Goal: Information Seeking & Learning: Learn about a topic

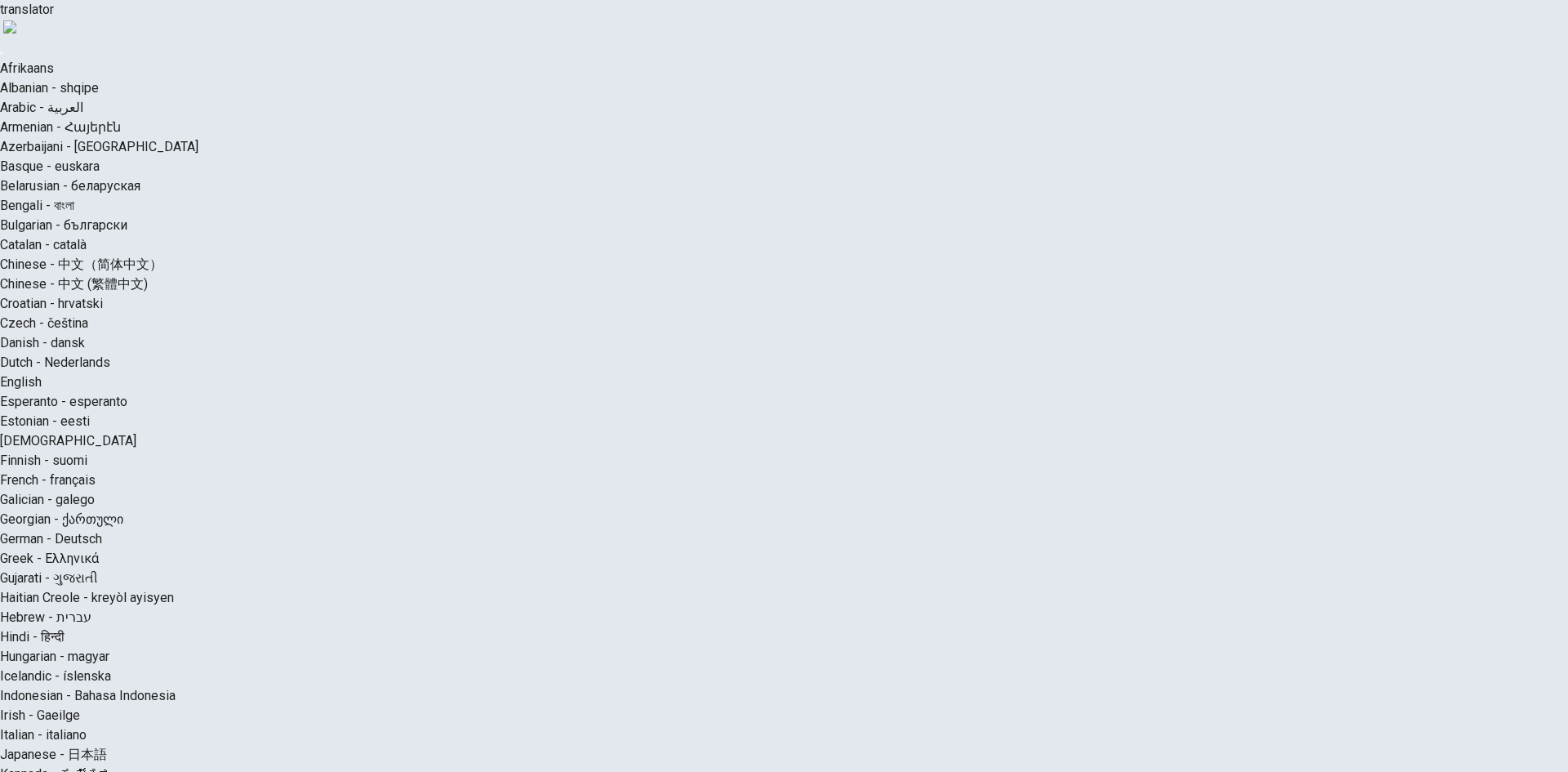
drag, startPoint x: 335, startPoint y: 369, endPoint x: 848, endPoint y: 444, distance: 518.5
type input "*"
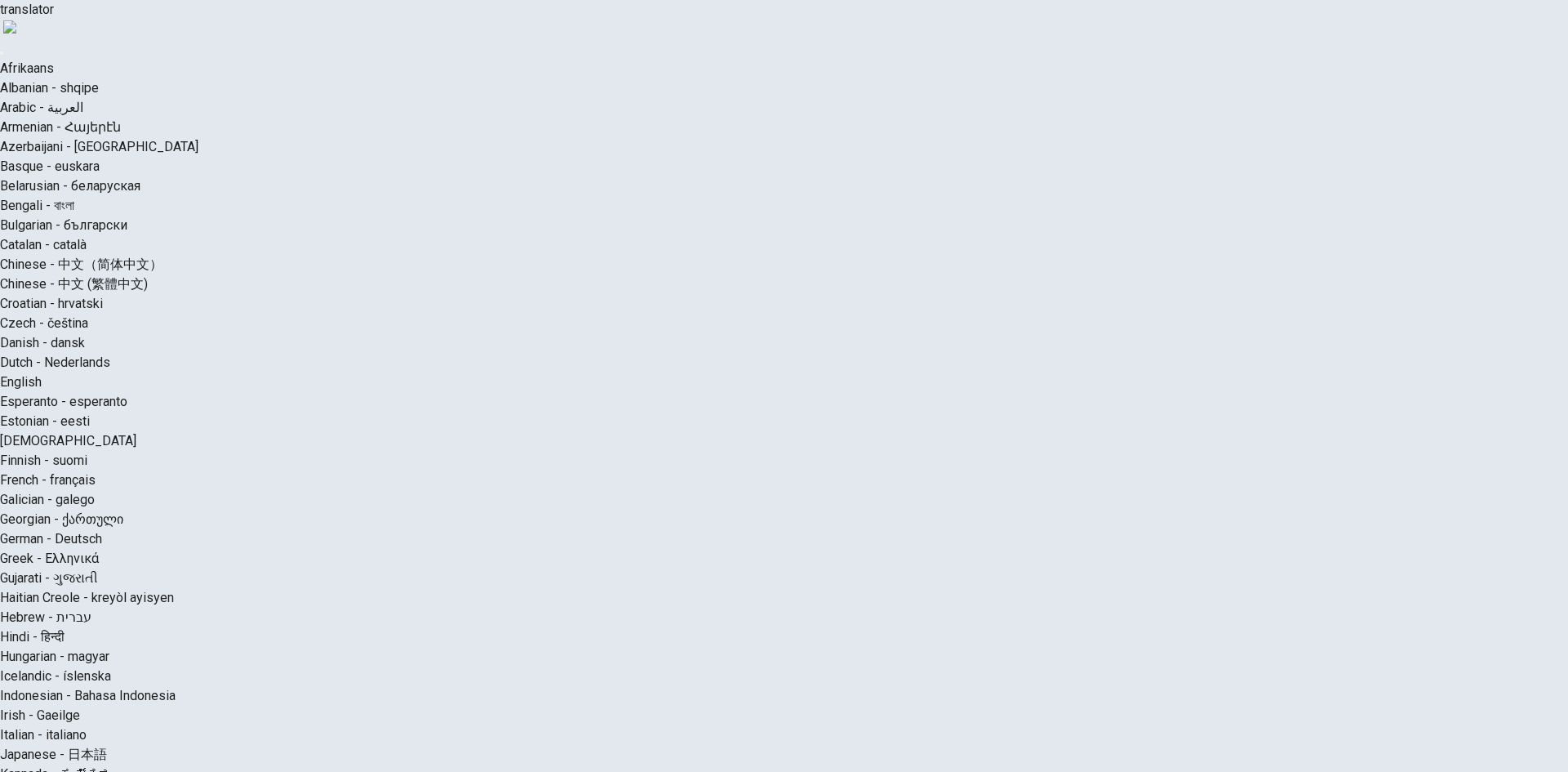
type input "*"
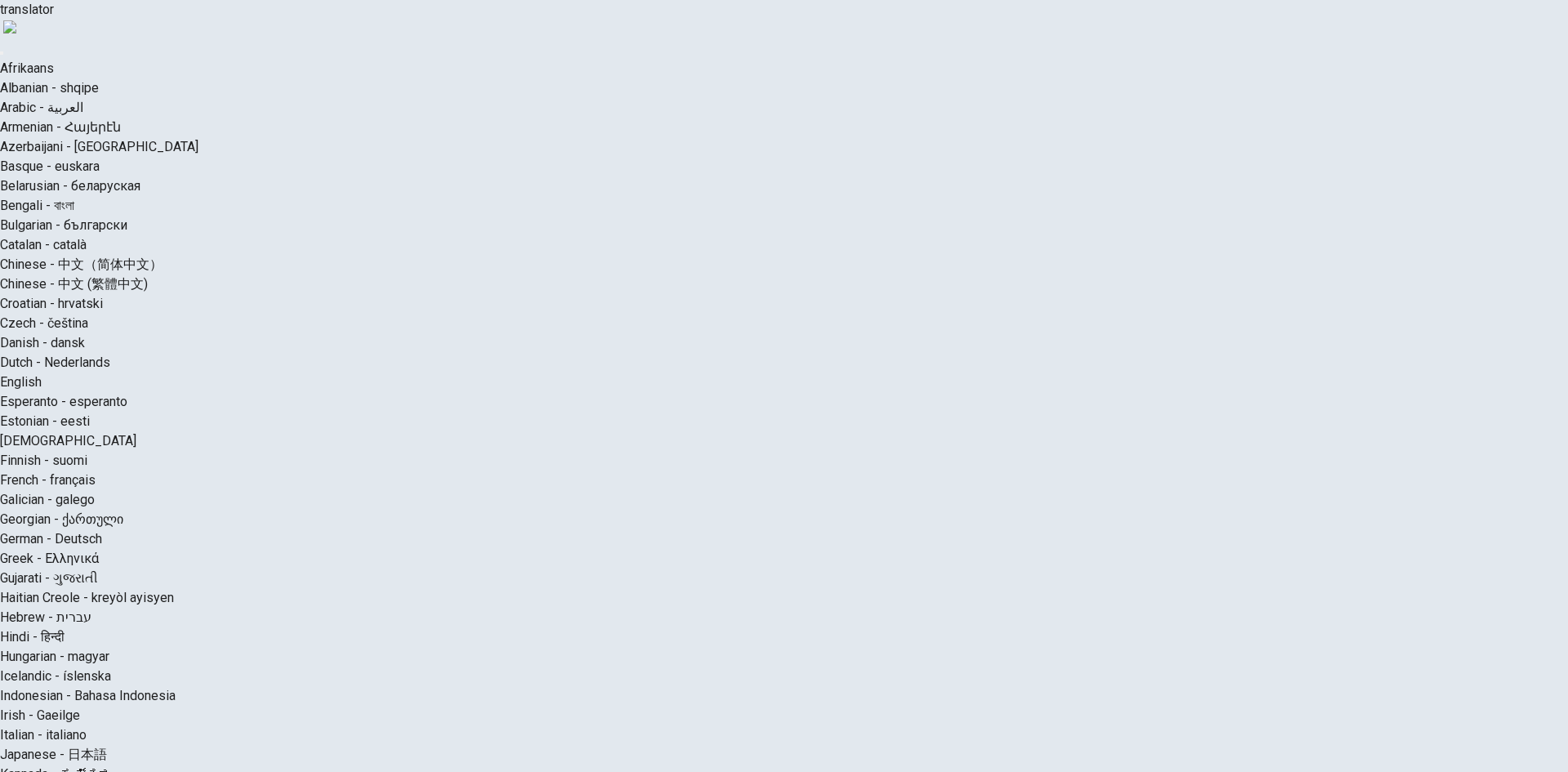
drag, startPoint x: 332, startPoint y: 337, endPoint x: 340, endPoint y: 346, distance: 12.0
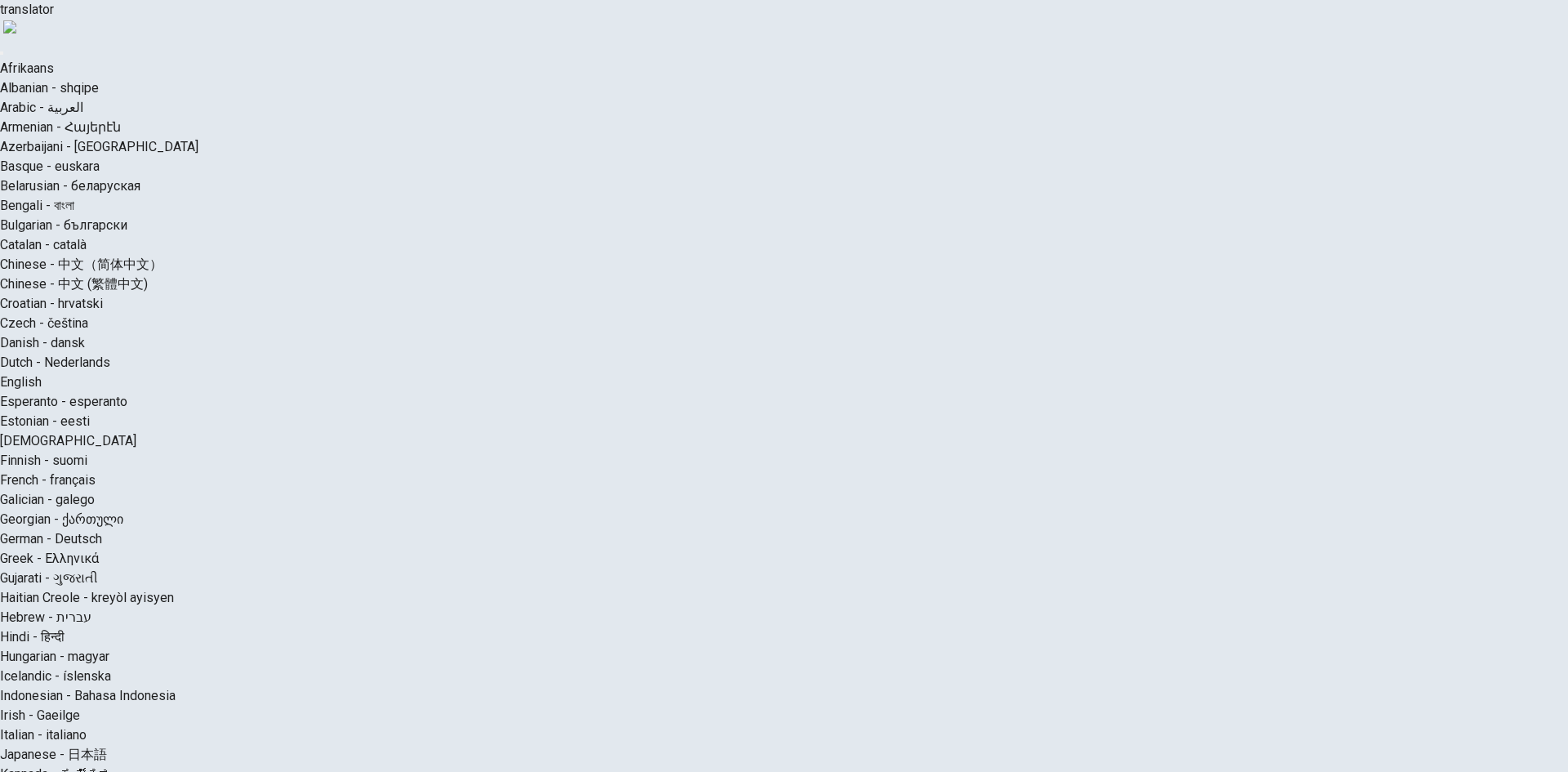
type input "*"
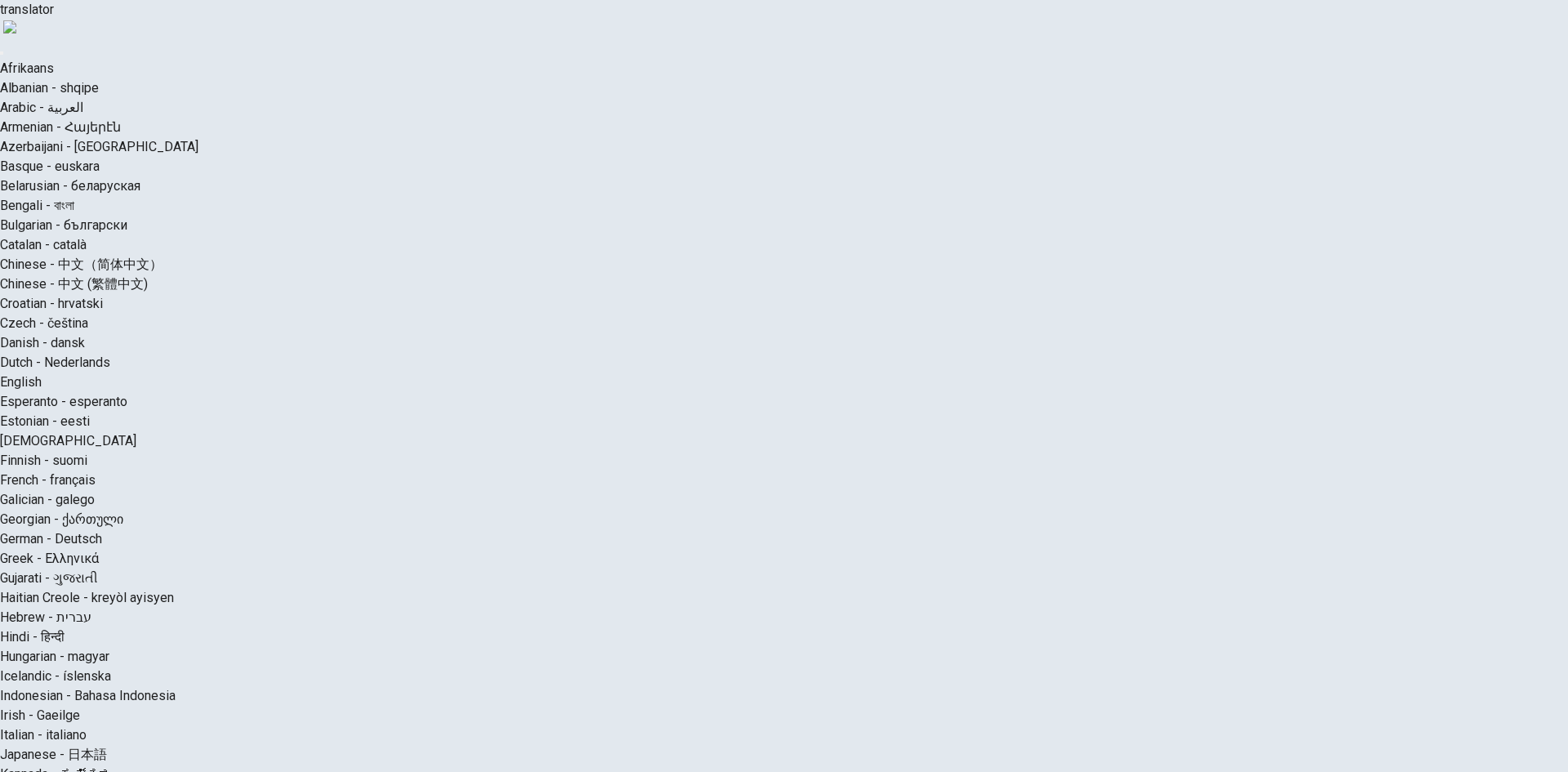
type input "*"
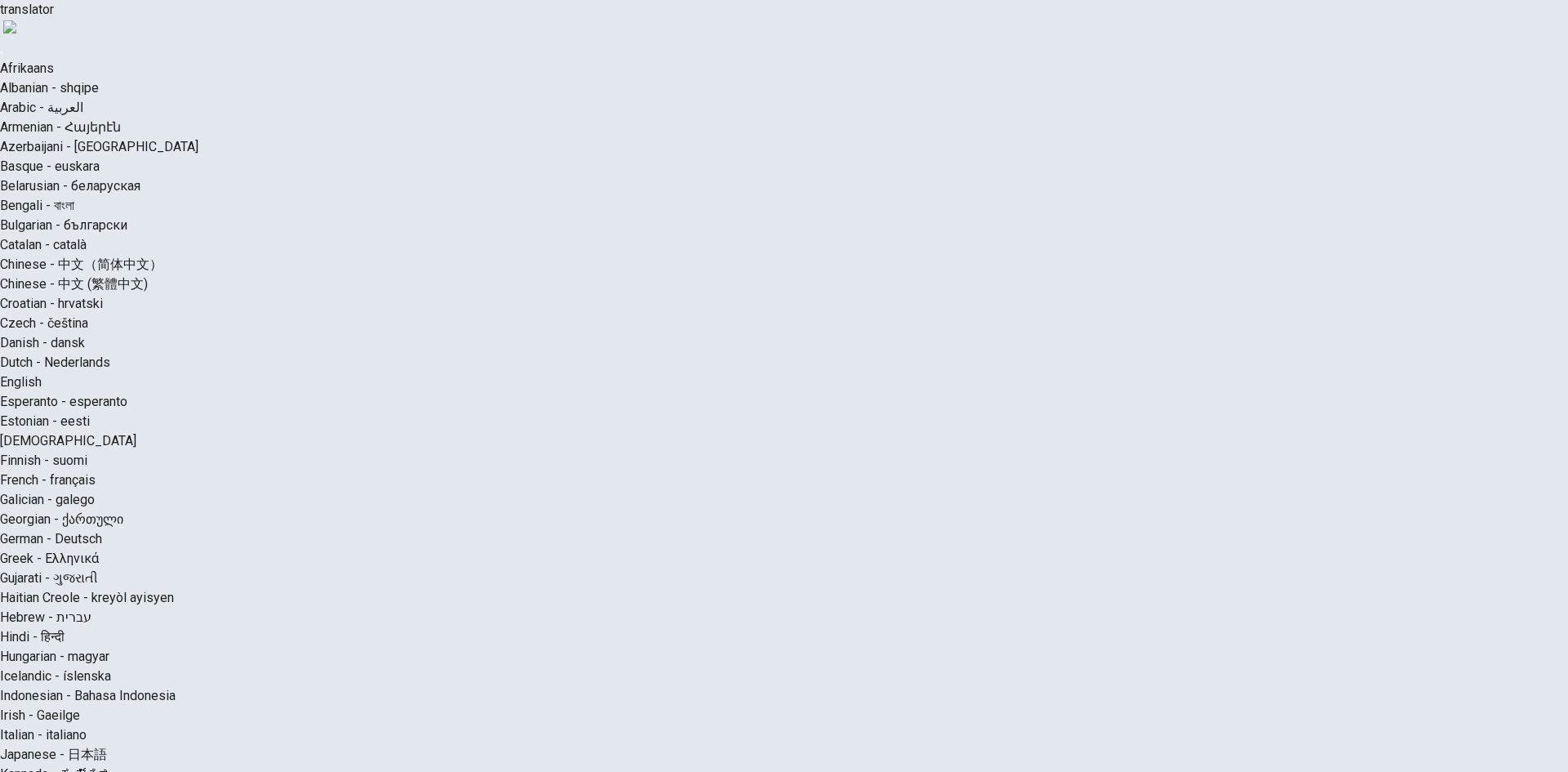
drag, startPoint x: 349, startPoint y: 671, endPoint x: 390, endPoint y: 670, distance: 41.0
type input "**"
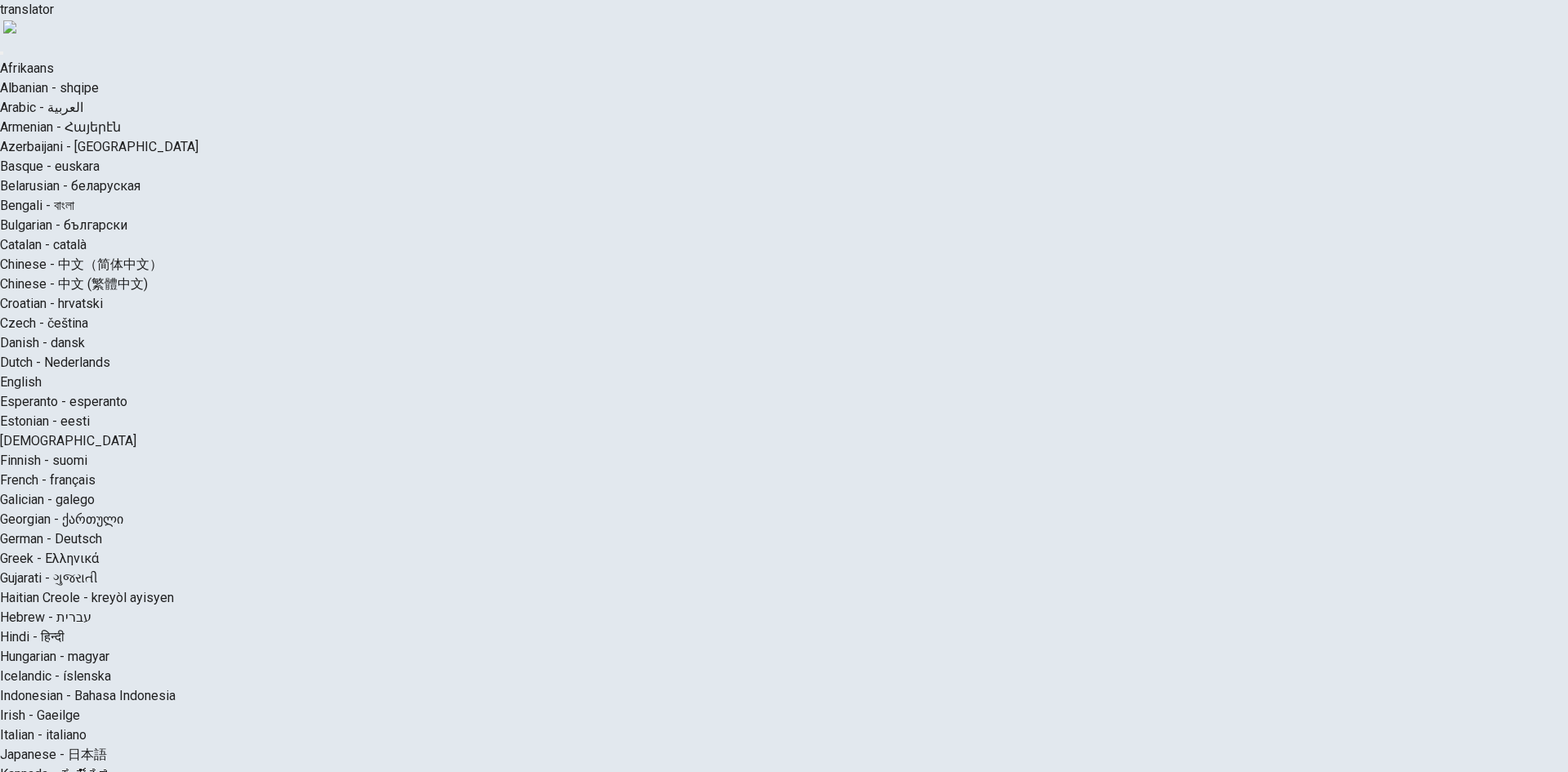
type input "*"
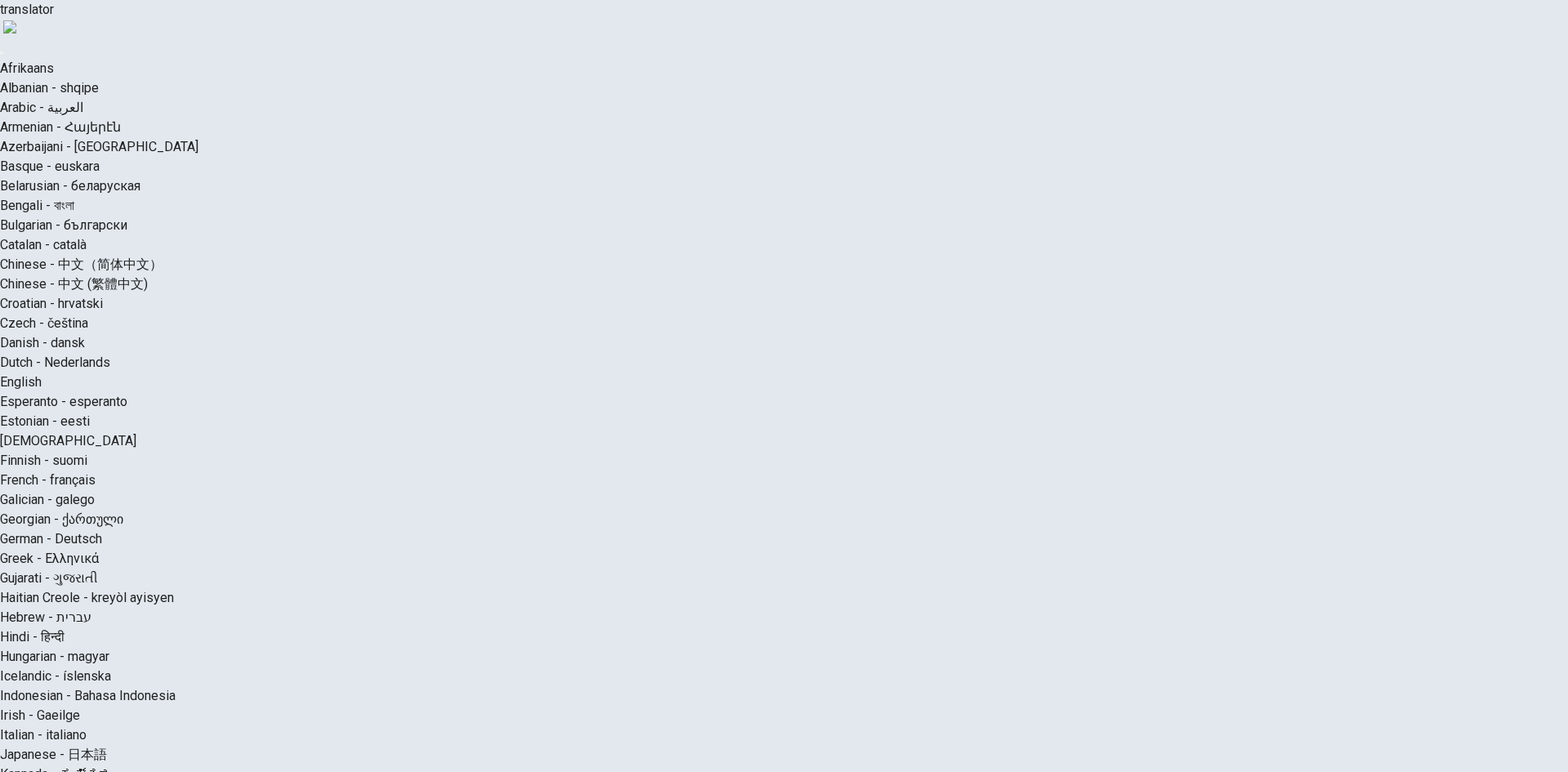
type input "*"
drag, startPoint x: 335, startPoint y: 335, endPoint x: 792, endPoint y: 487, distance: 481.6
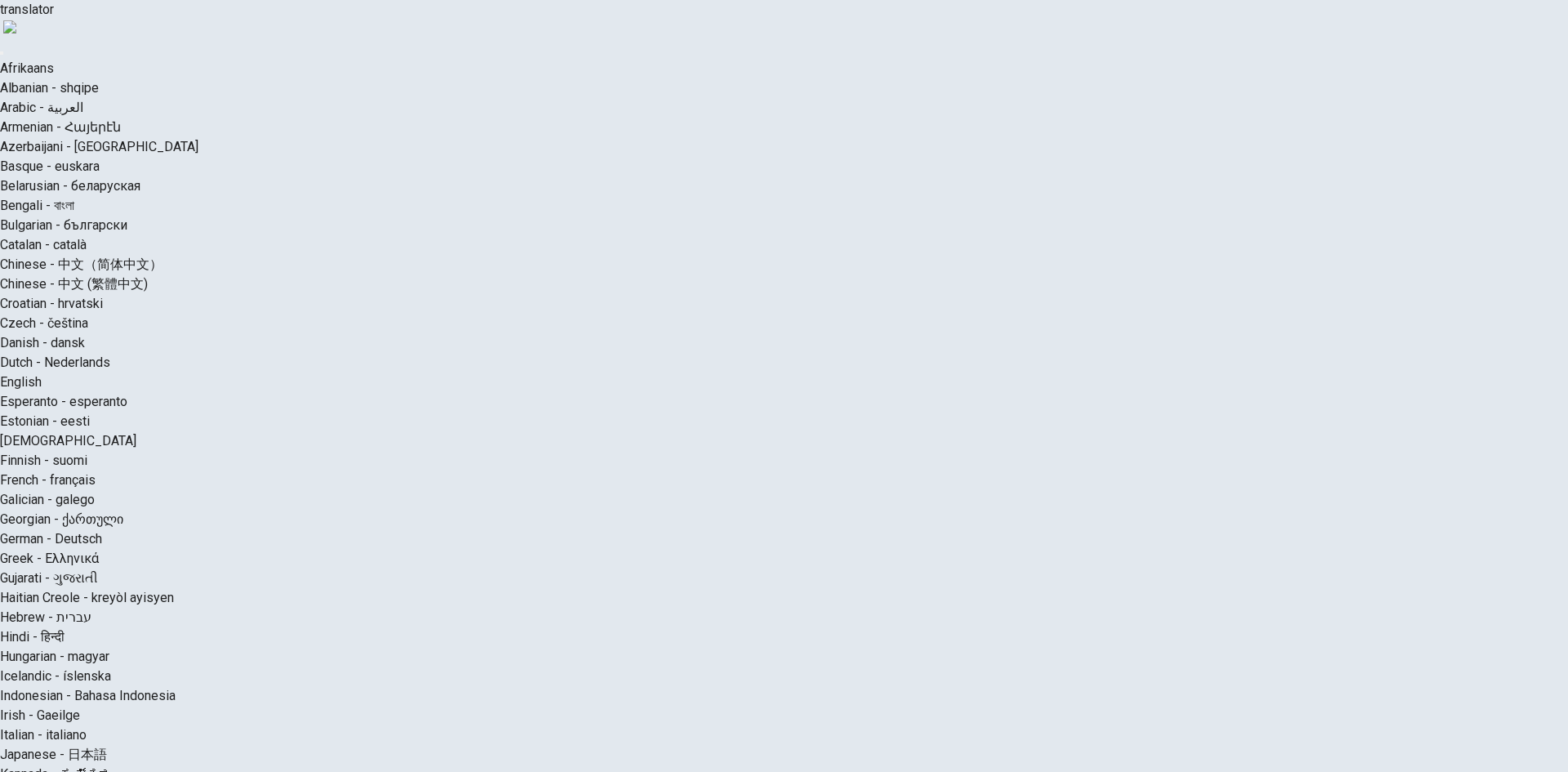
type input "*"
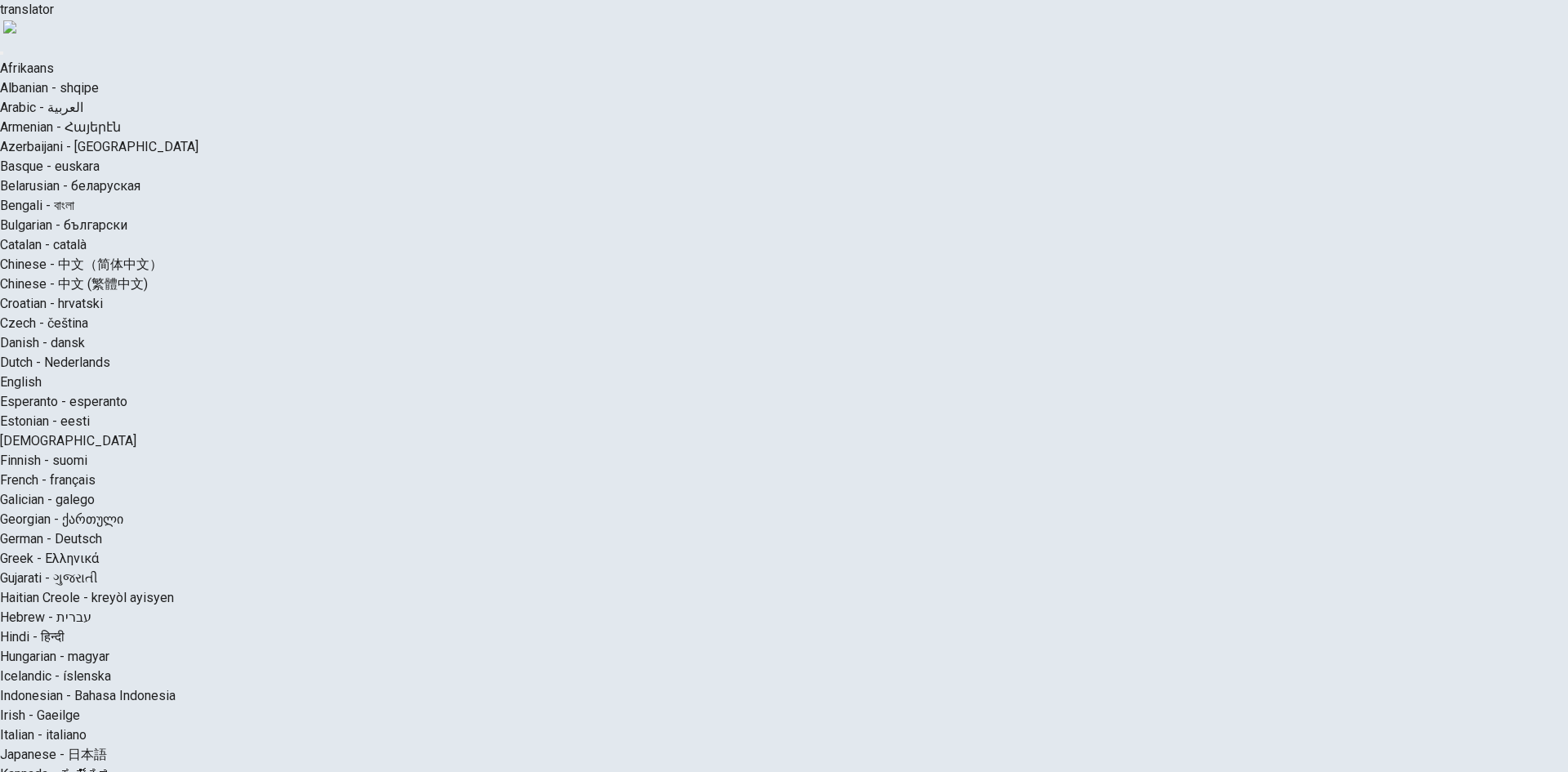
type input "*"
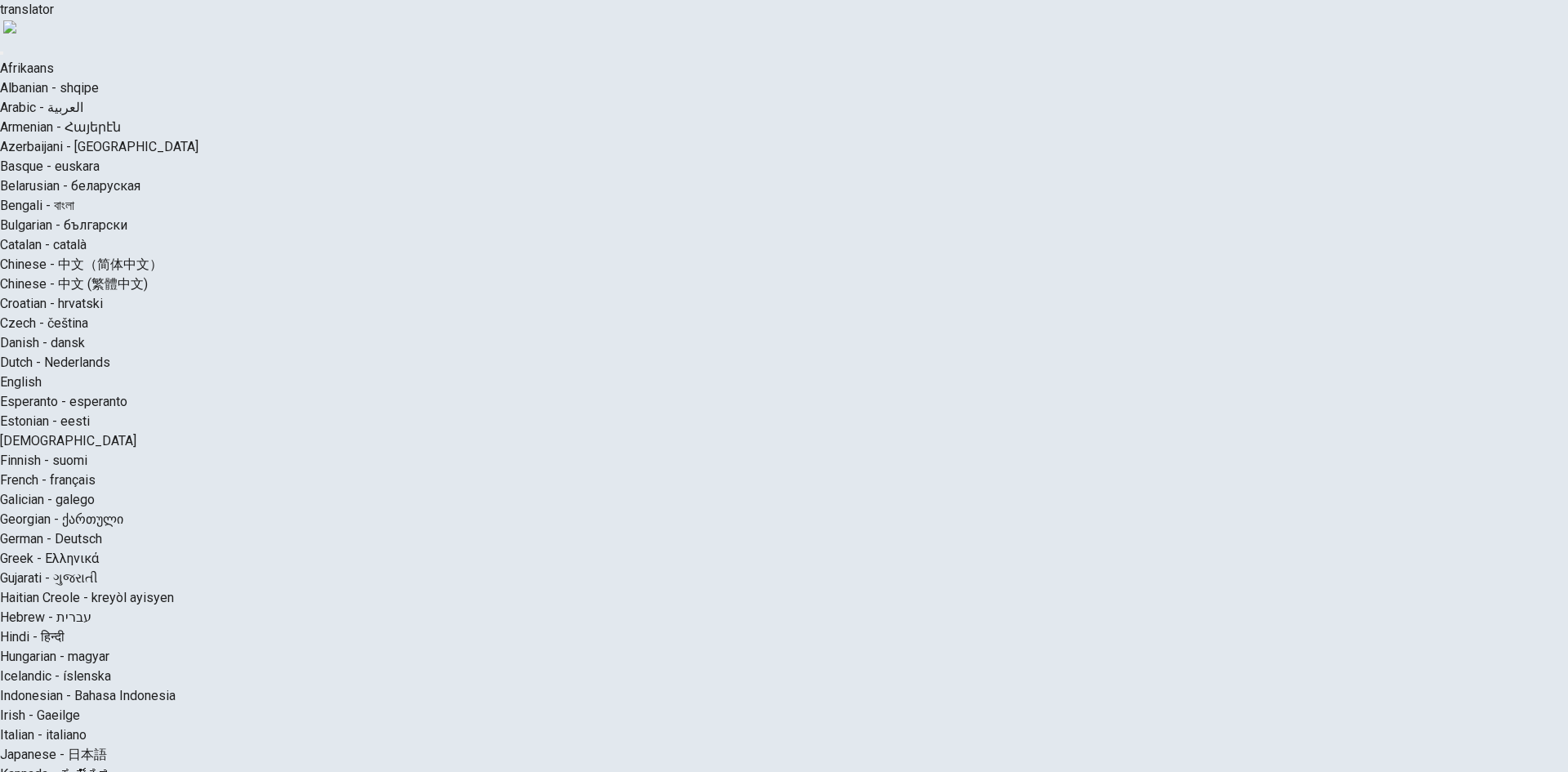
type input "**"
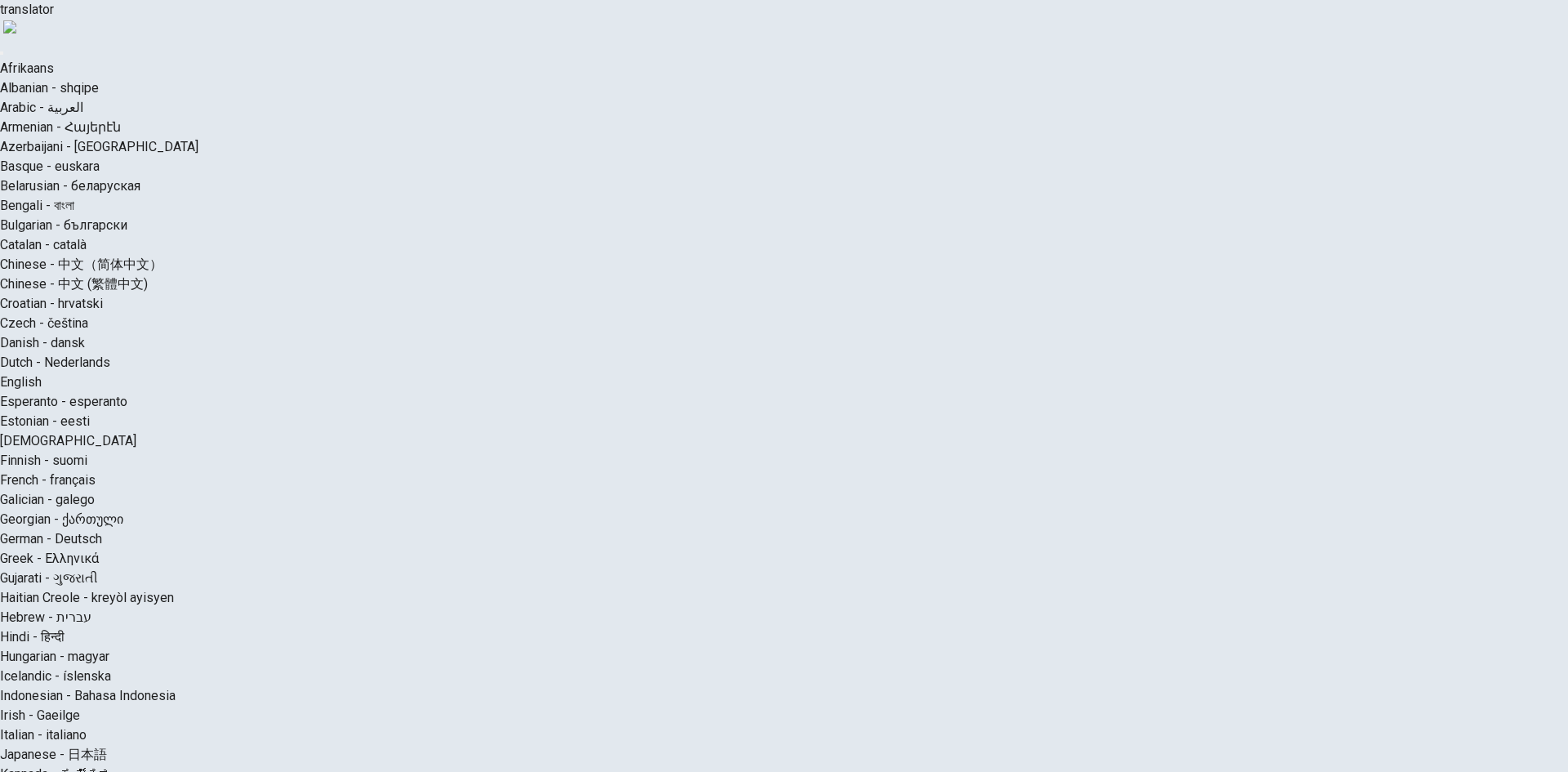
type input "*"
drag, startPoint x: 790, startPoint y: 525, endPoint x: 965, endPoint y: 527, distance: 175.0
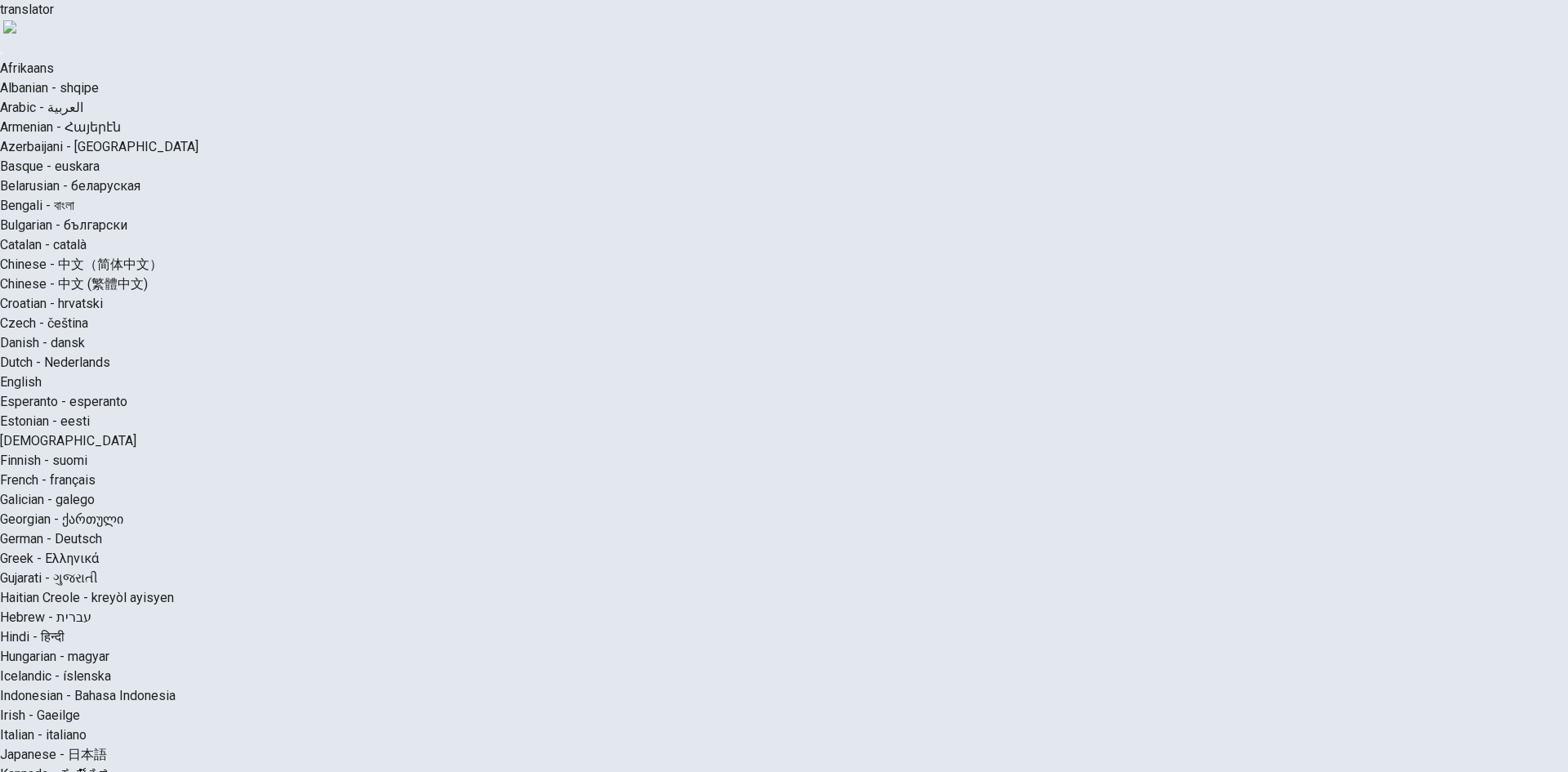
type input "**"
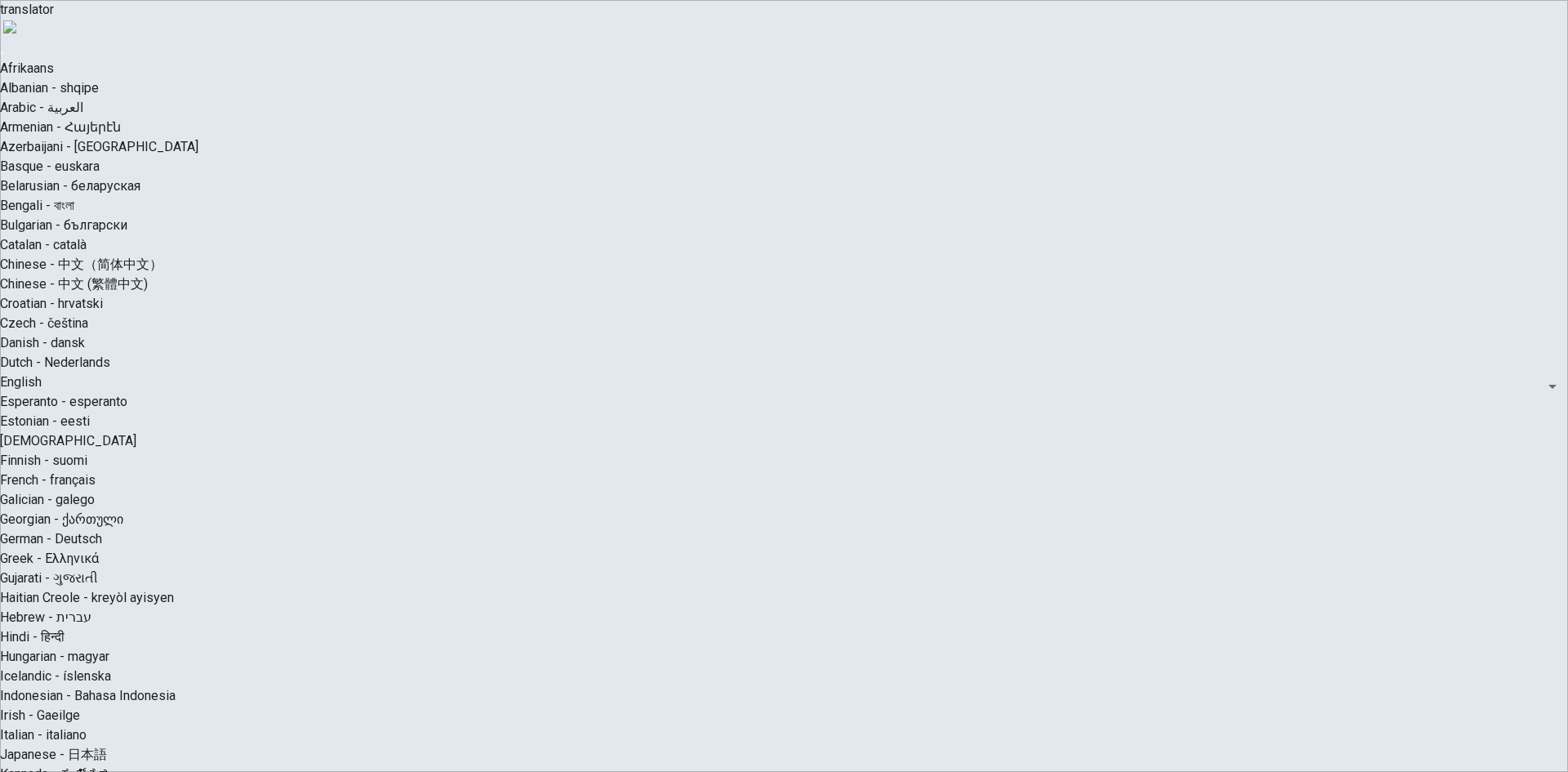
type input "*"
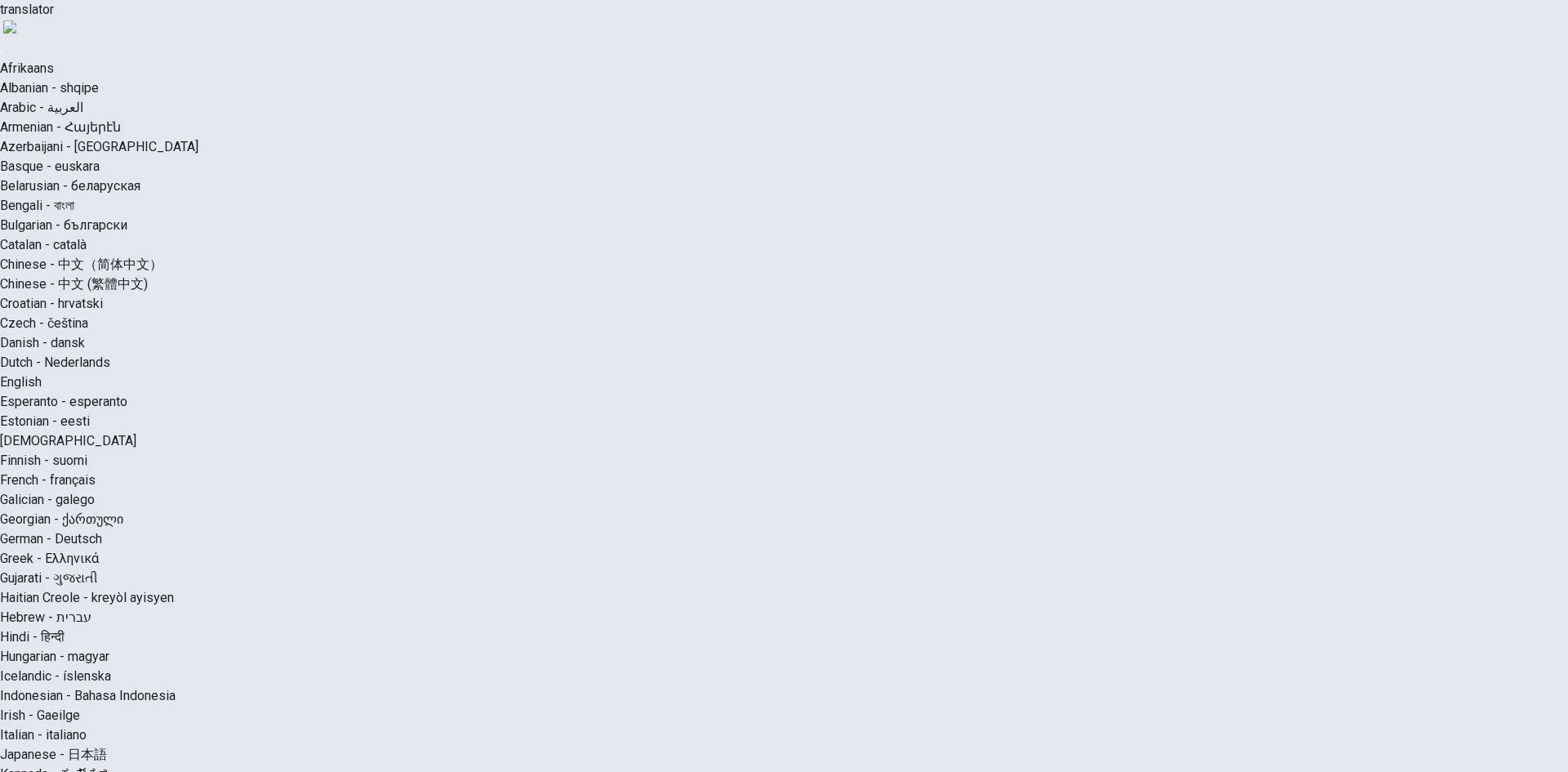
scroll to position [0, 0]
drag, startPoint x: 793, startPoint y: 578, endPoint x: 811, endPoint y: 581, distance: 18.2
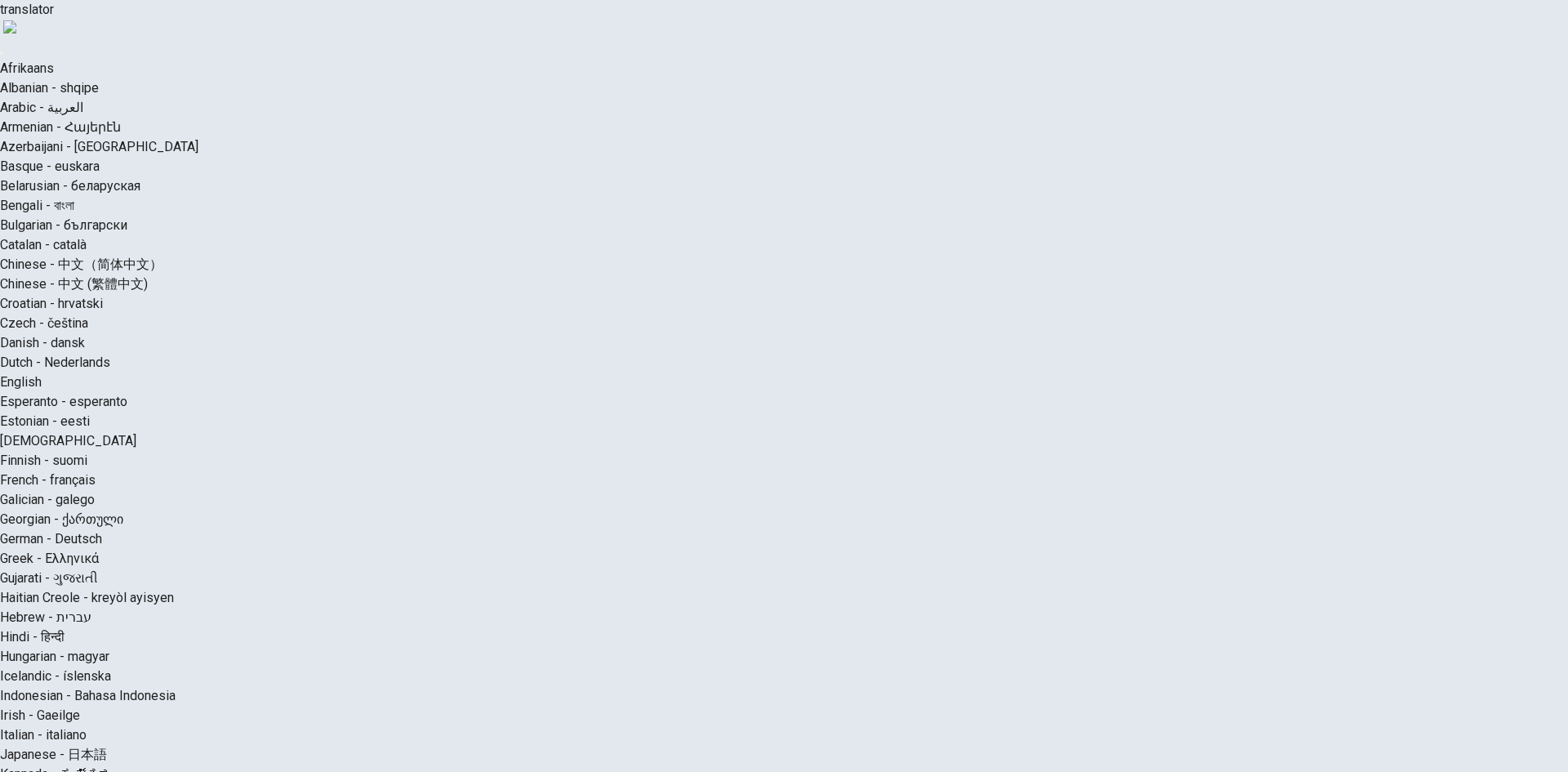
drag, startPoint x: 476, startPoint y: 618, endPoint x: 500, endPoint y: 615, distance: 24.2
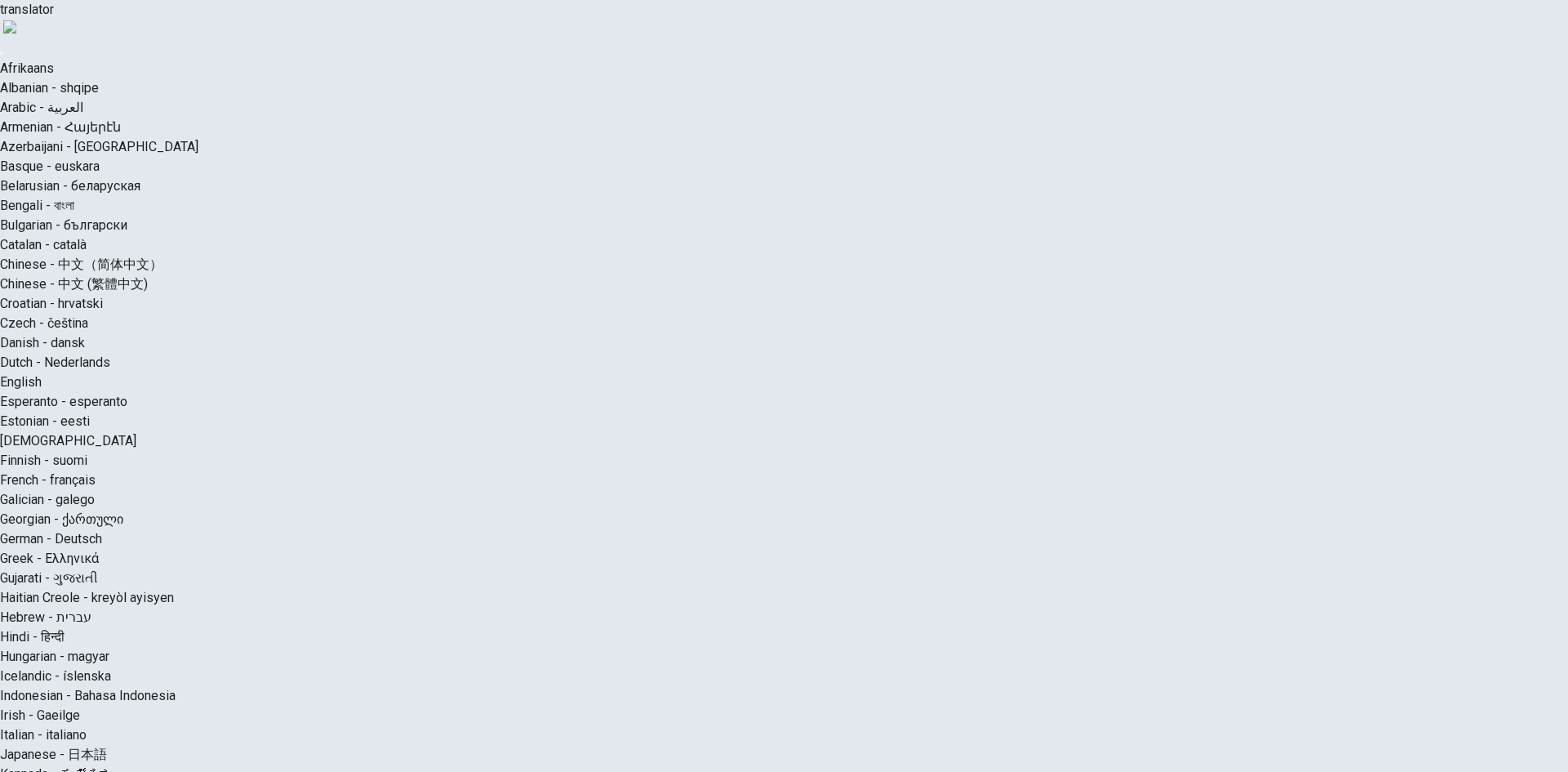
drag, startPoint x: 364, startPoint y: 340, endPoint x: 588, endPoint y: 330, distance: 224.2
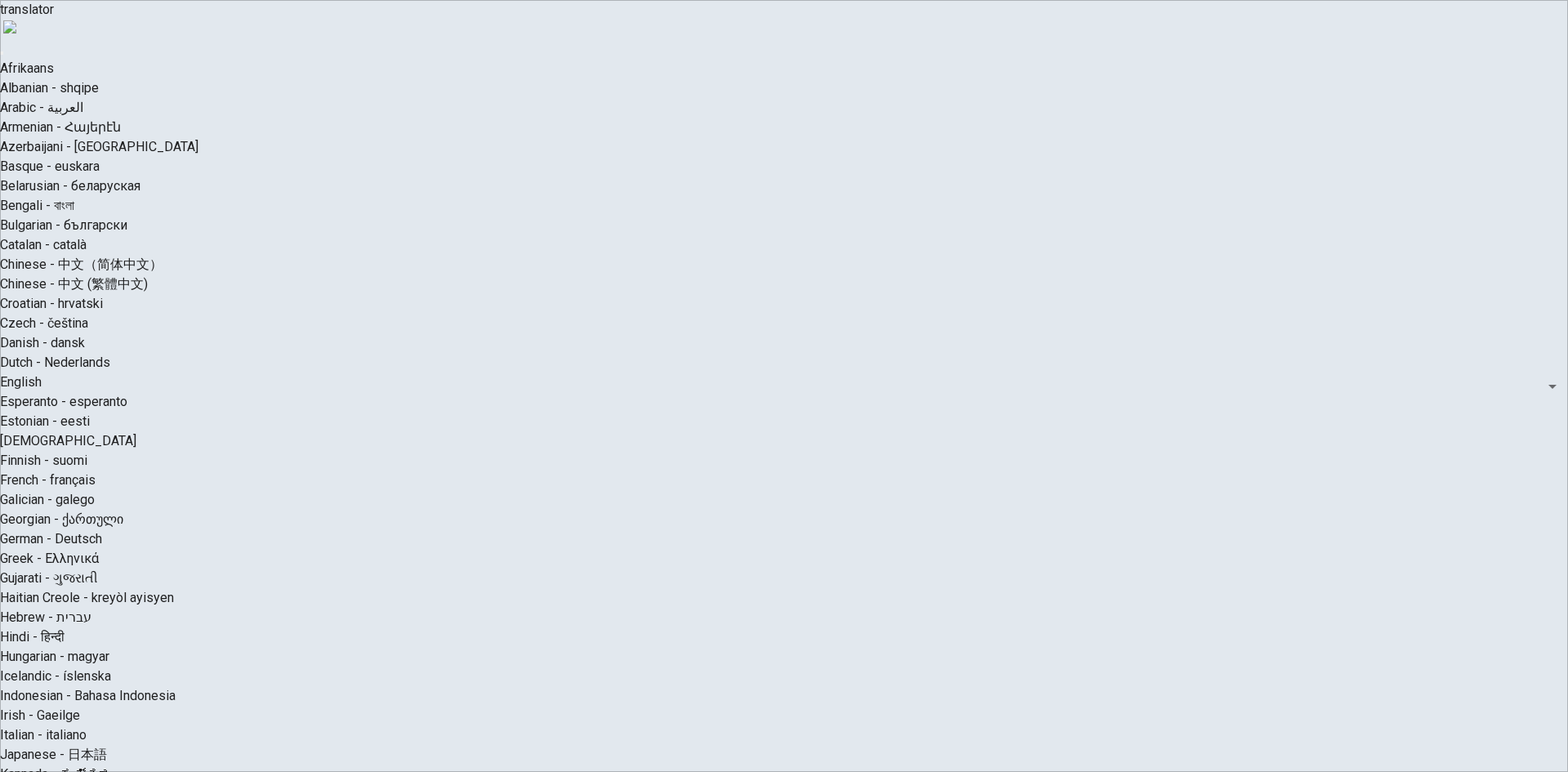
drag, startPoint x: 780, startPoint y: 517, endPoint x: 873, endPoint y: 515, distance: 93.0
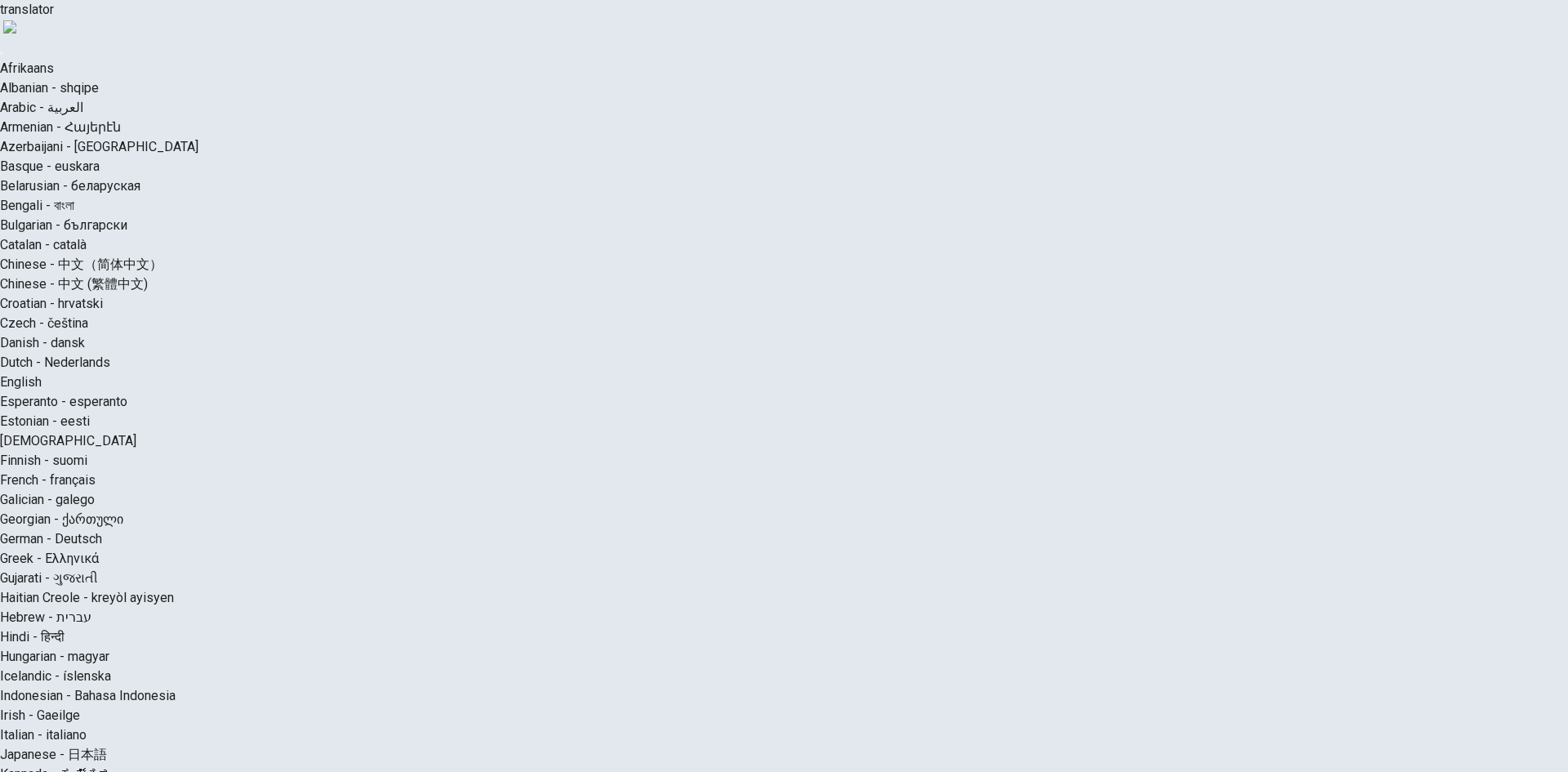
type input "*"
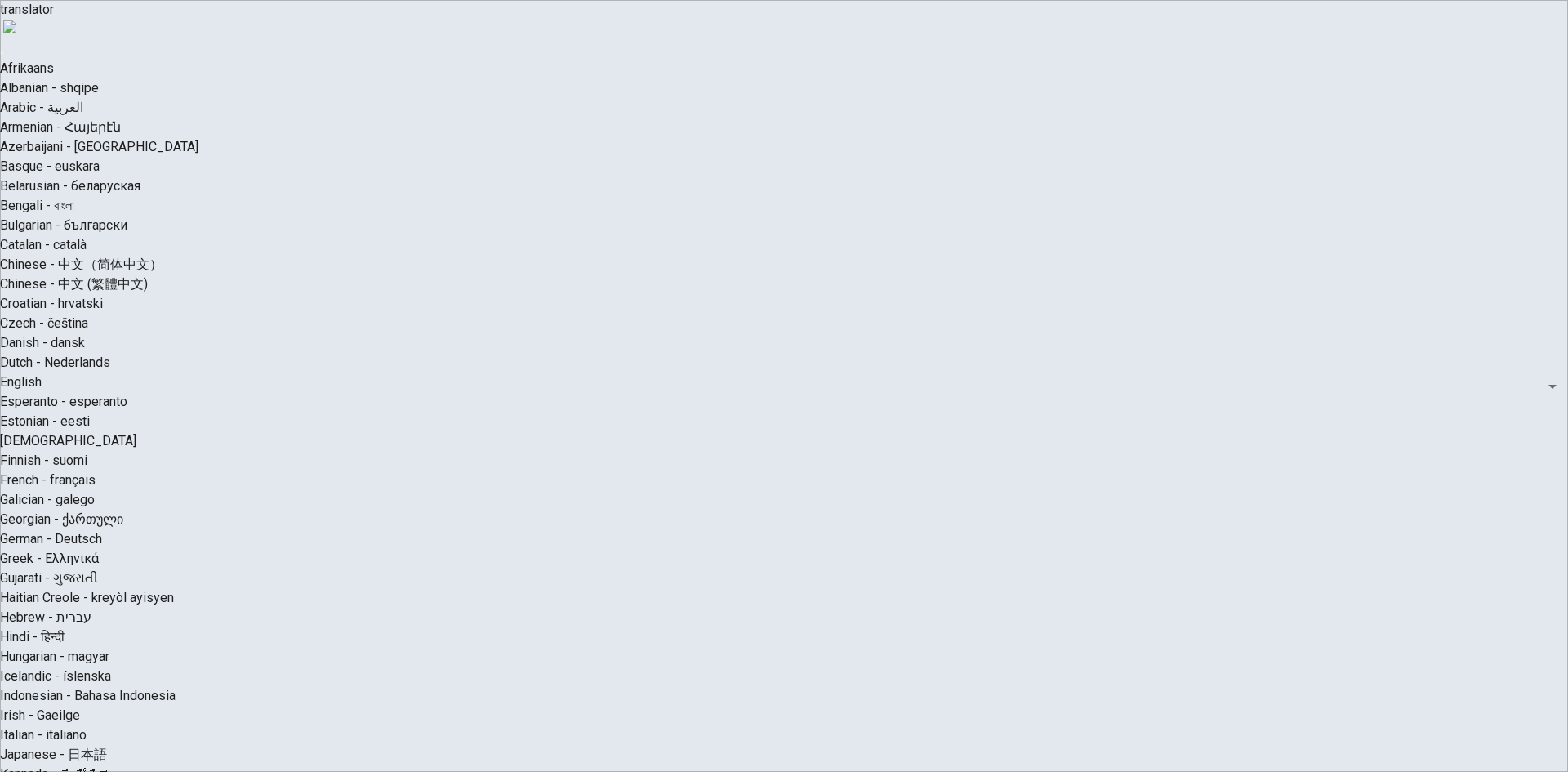
scroll to position [117, 0]
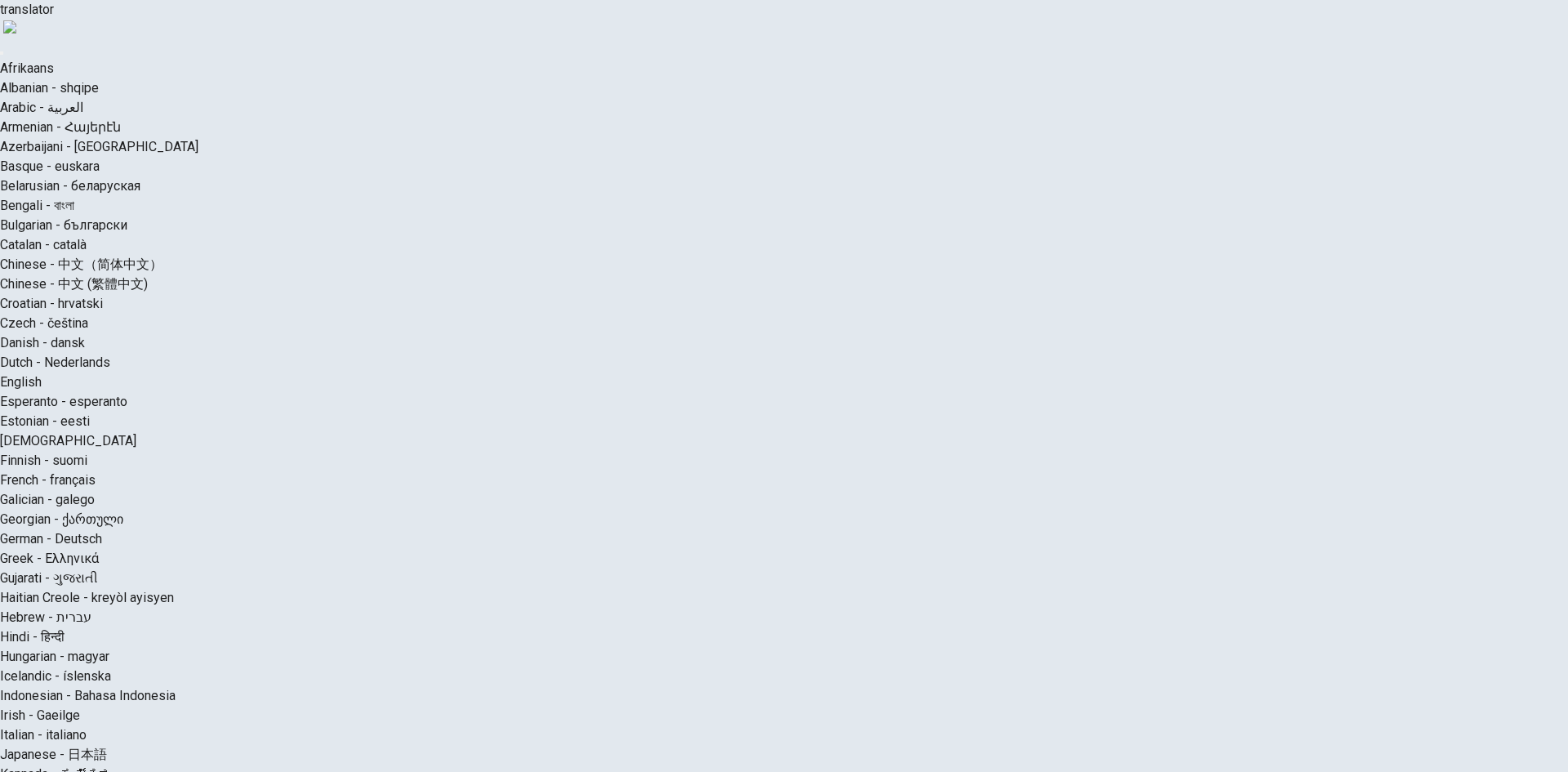
drag, startPoint x: 877, startPoint y: 738, endPoint x: 877, endPoint y: 723, distance: 15.0
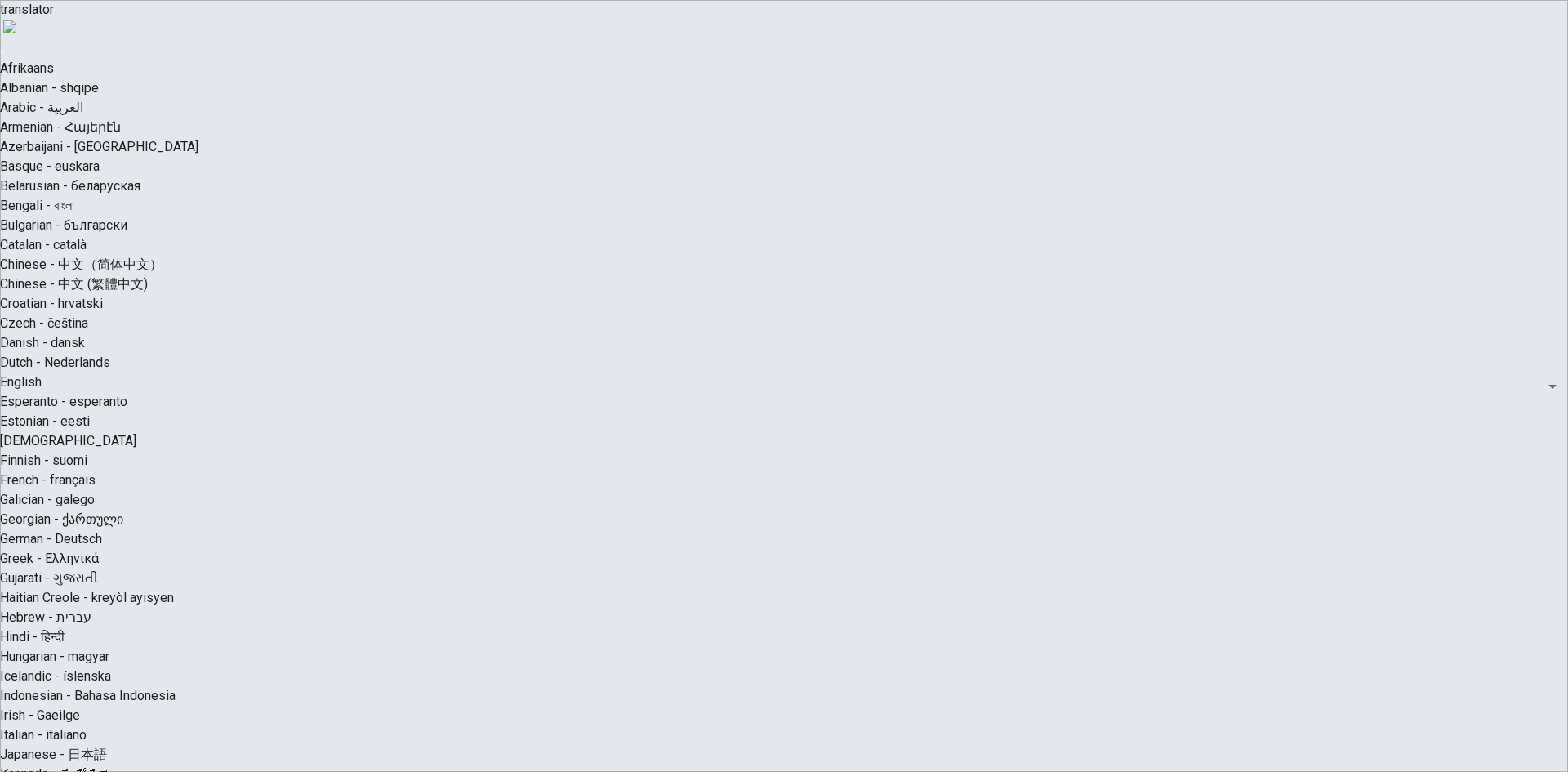
scroll to position [137, 0]
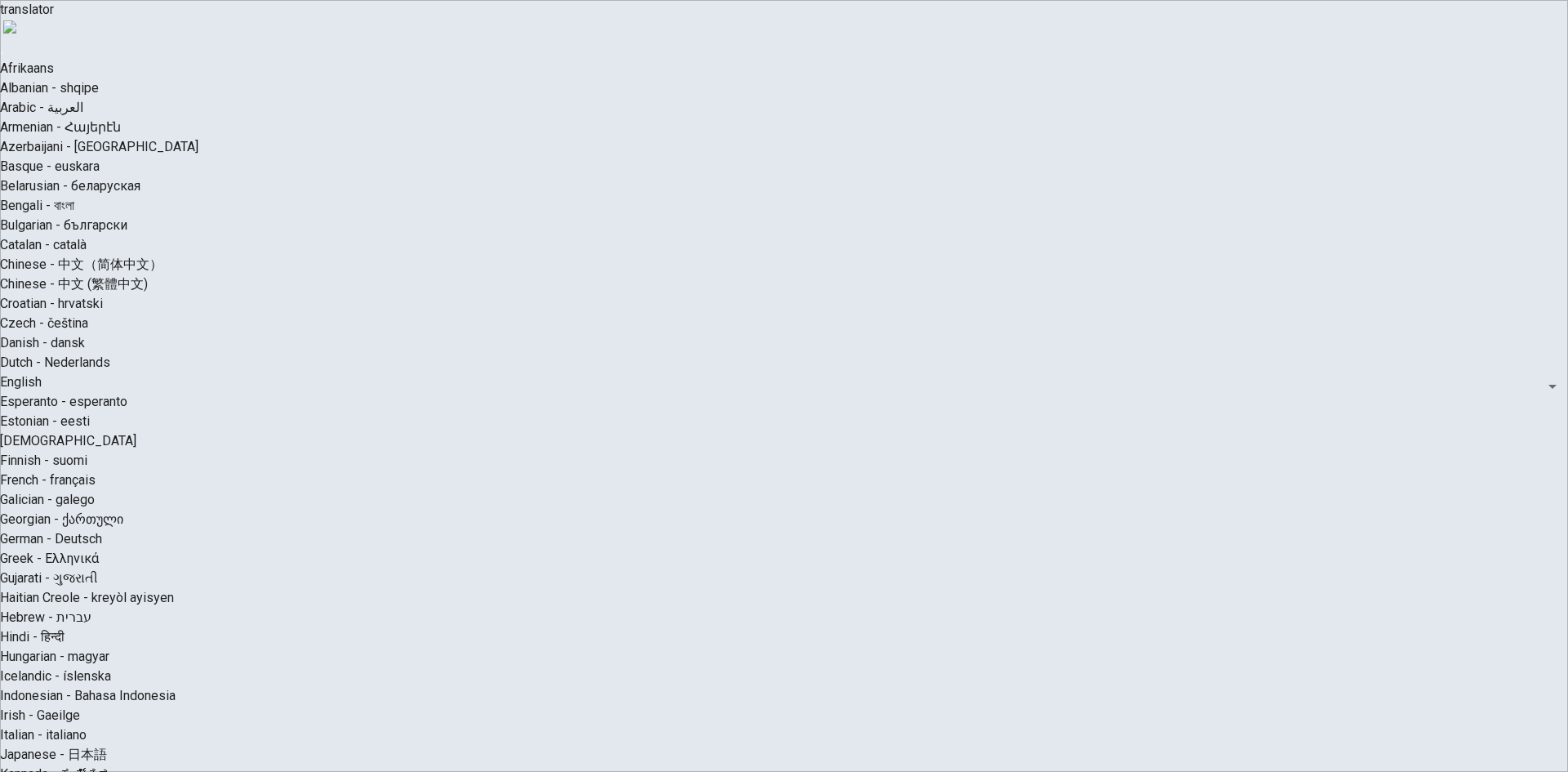
type input "*"
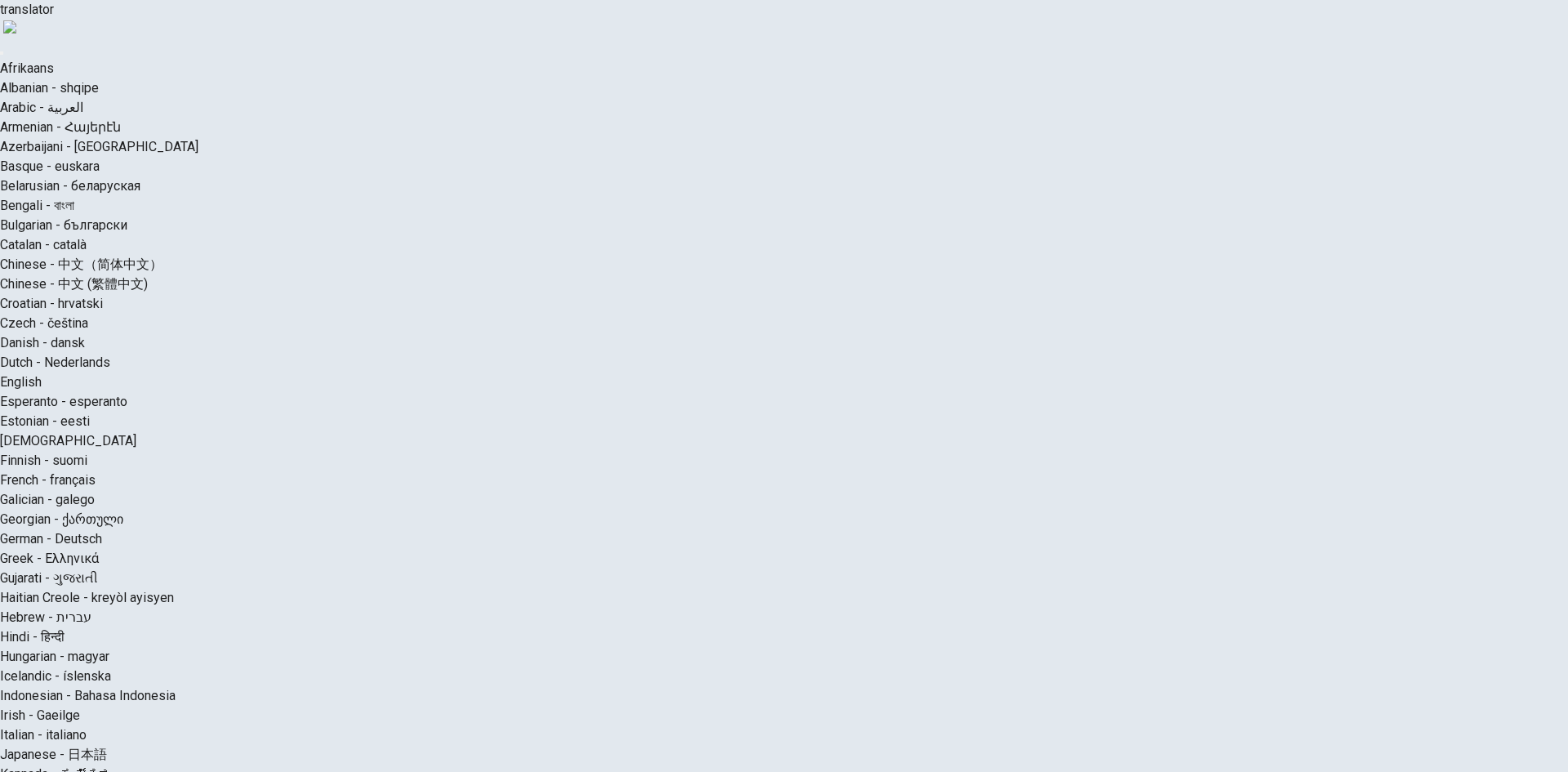
drag, startPoint x: 955, startPoint y: 522, endPoint x: 976, endPoint y: 522, distance: 21.0
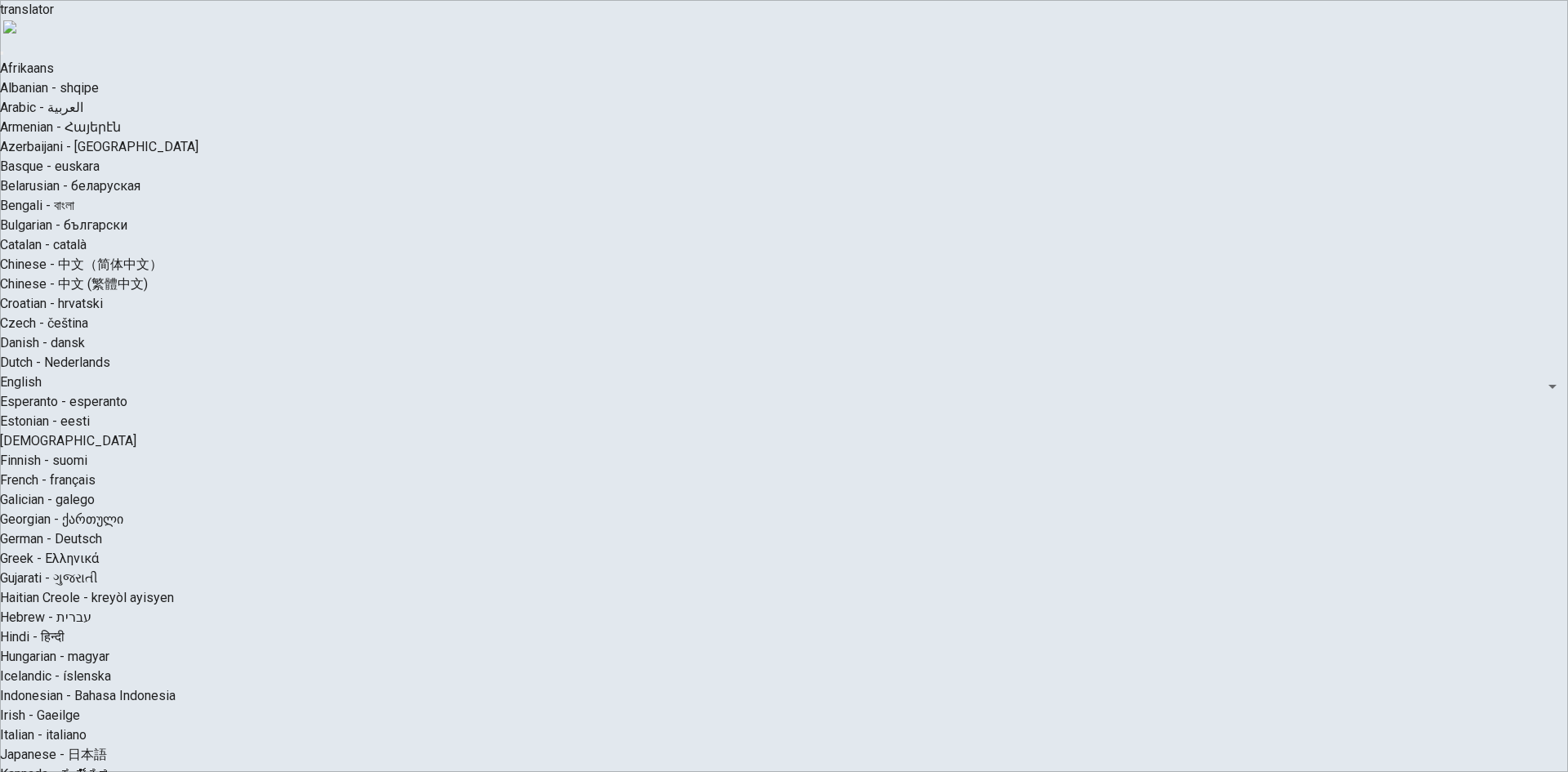
scroll to position [177, 0]
